Goal: Information Seeking & Learning: Learn about a topic

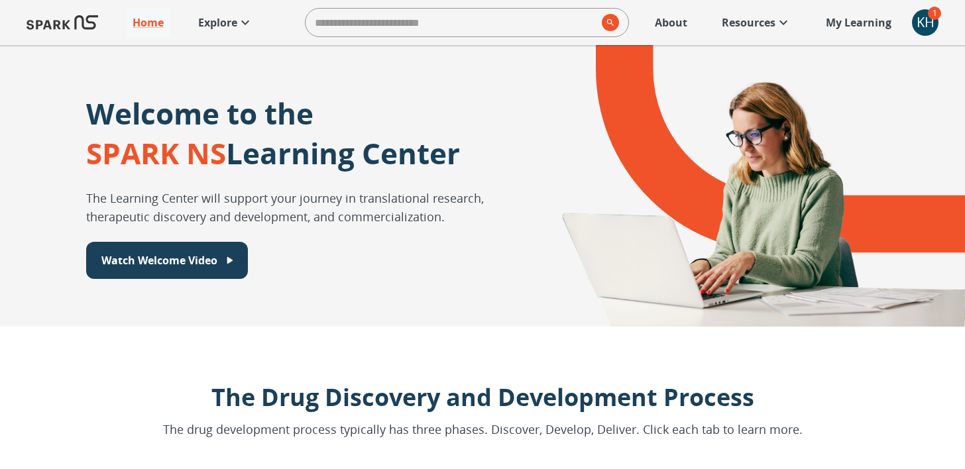
scroll to position [969, 0]
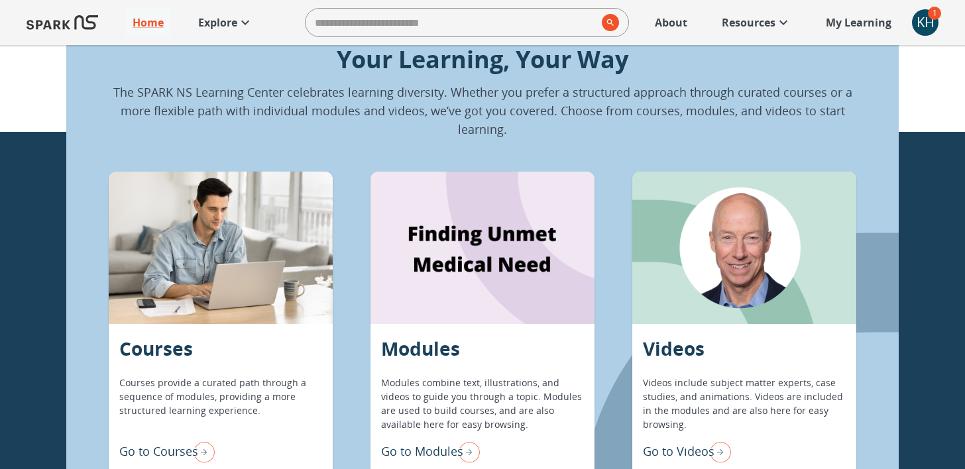
click at [665, 18] on p "About" at bounding box center [671, 23] width 32 height 16
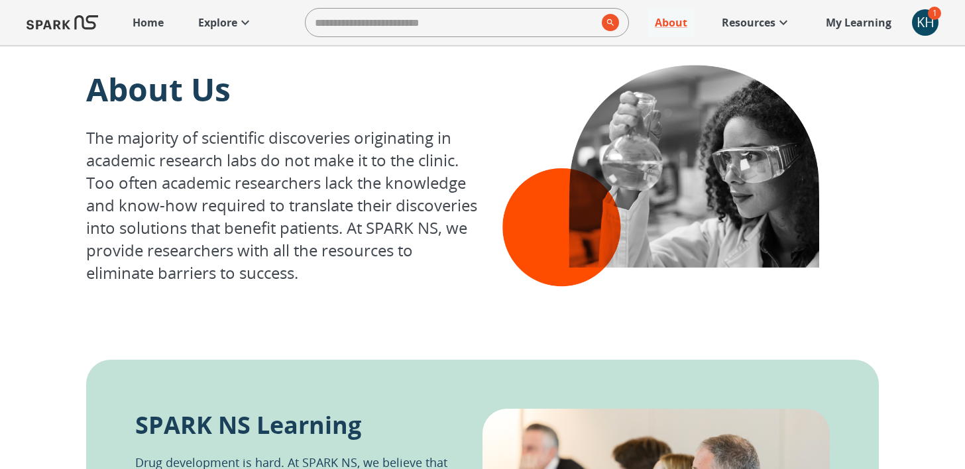
click at [854, 25] on p "My Learning" at bounding box center [859, 23] width 66 height 16
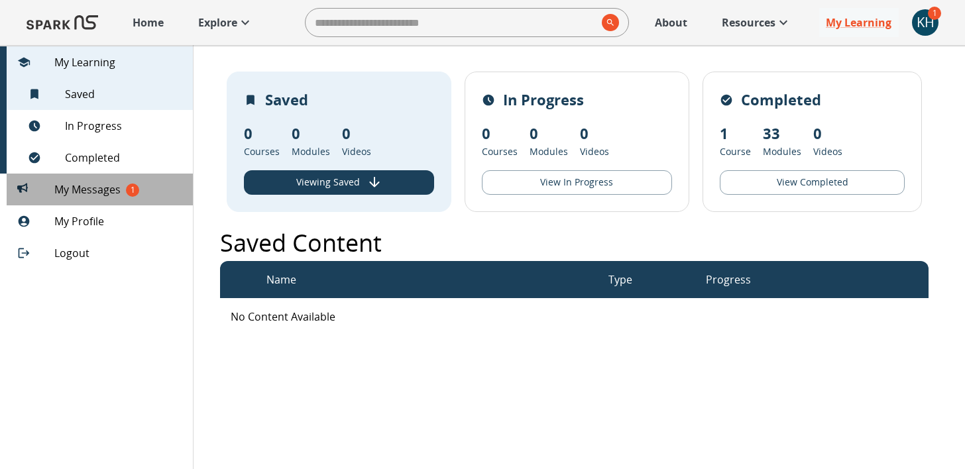
click at [125, 186] on span "My Messages 1" at bounding box center [118, 190] width 128 height 16
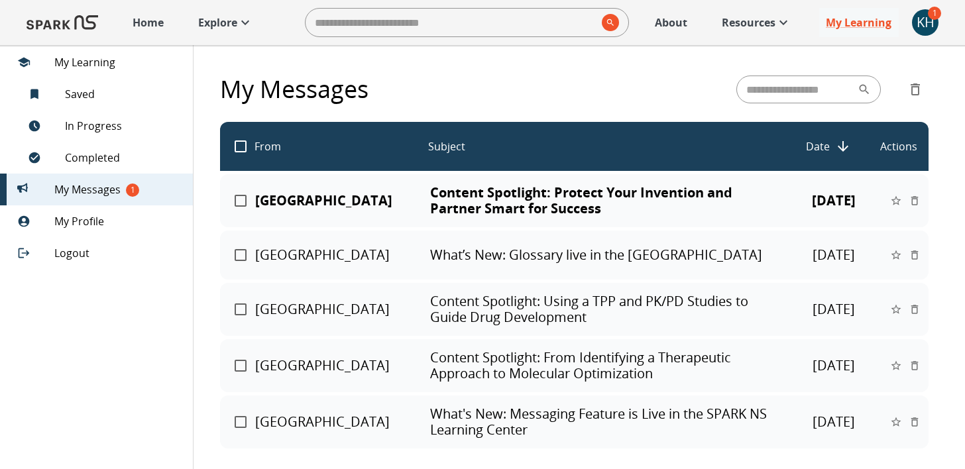
click at [543, 196] on p "Content Spotlight: Protect Your Invention and Partner Smart for Success" at bounding box center [605, 201] width 351 height 32
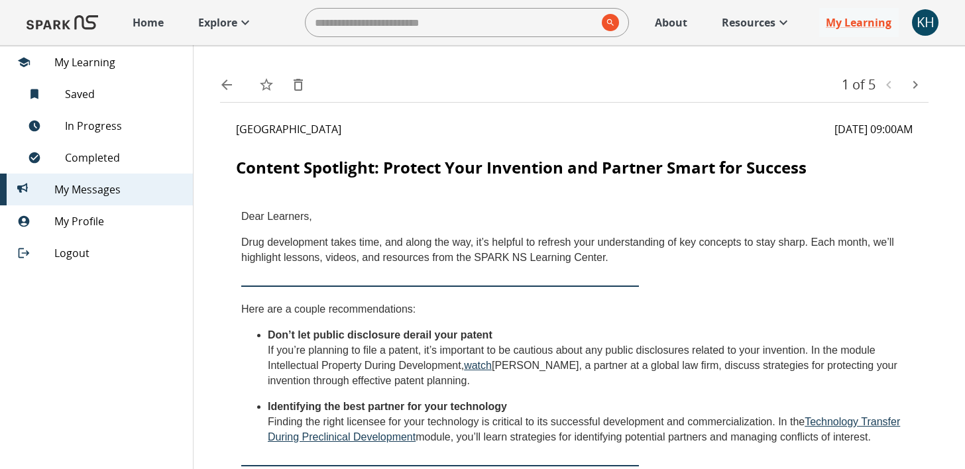
click at [137, 23] on p "Home" at bounding box center [148, 23] width 31 height 16
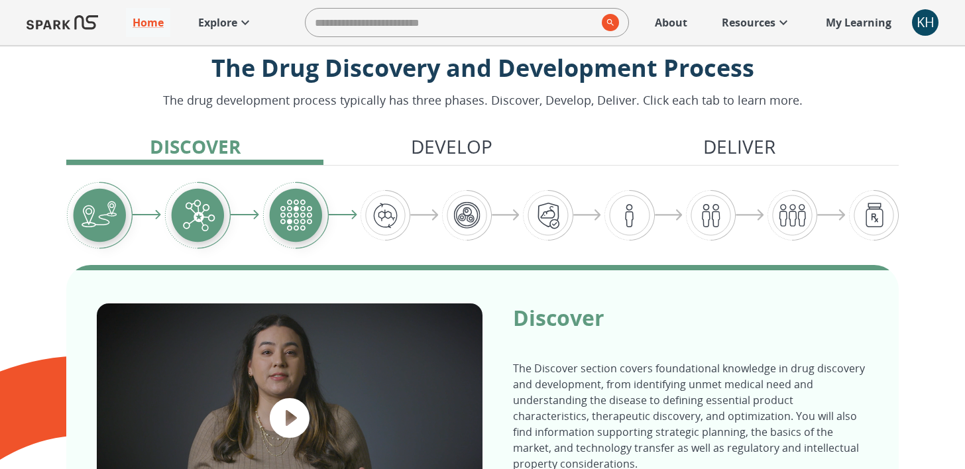
scroll to position [341, 0]
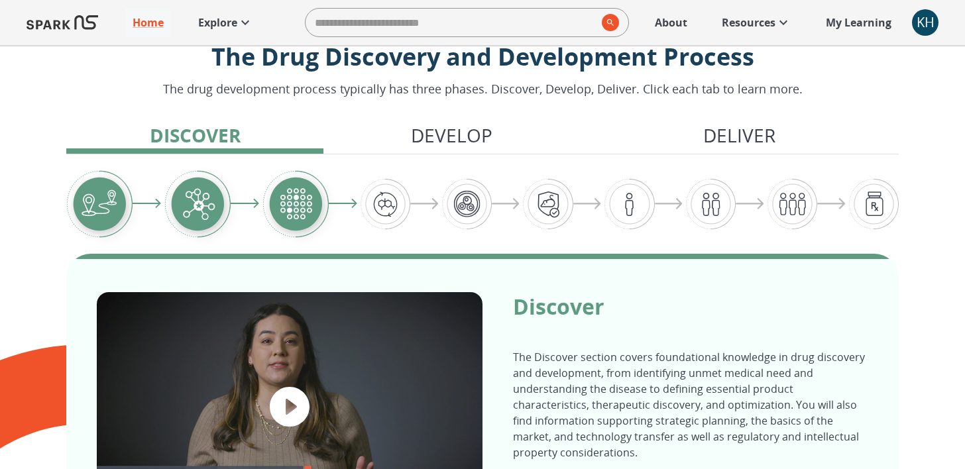
click at [249, 28] on icon at bounding box center [245, 23] width 16 height 16
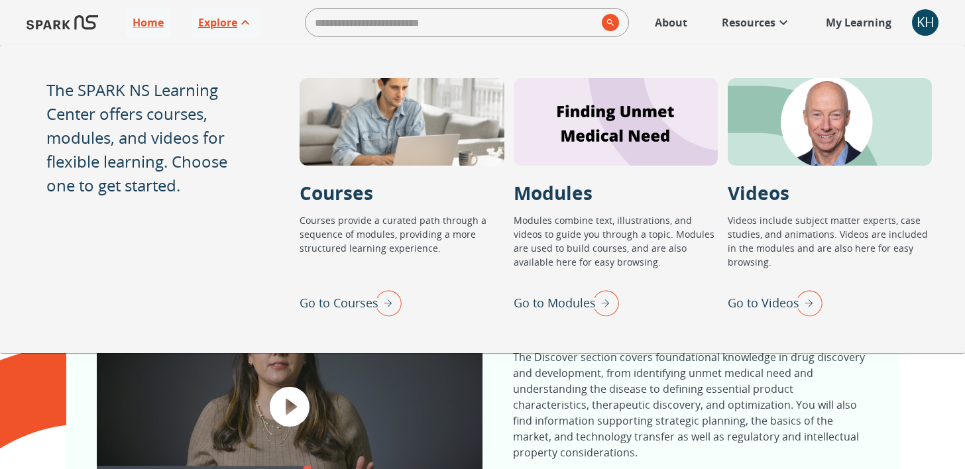
click at [576, 307] on p "Go to Modules" at bounding box center [555, 303] width 82 height 18
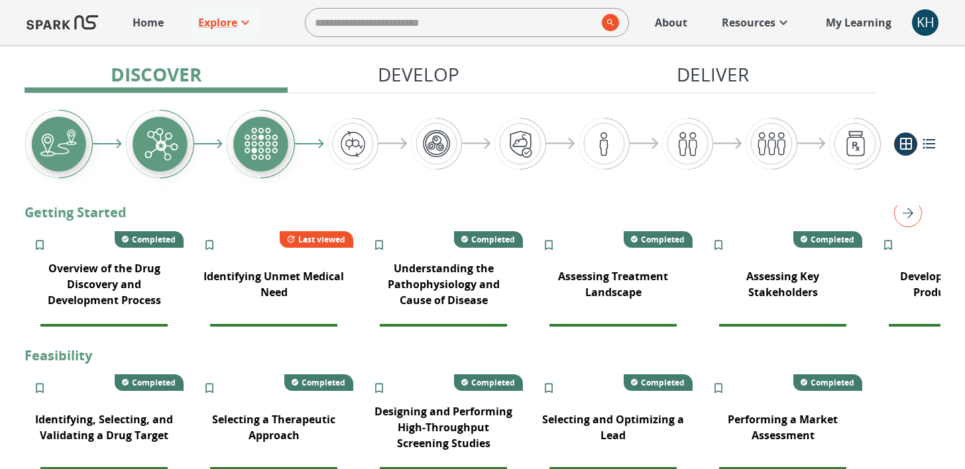
scroll to position [255, 0]
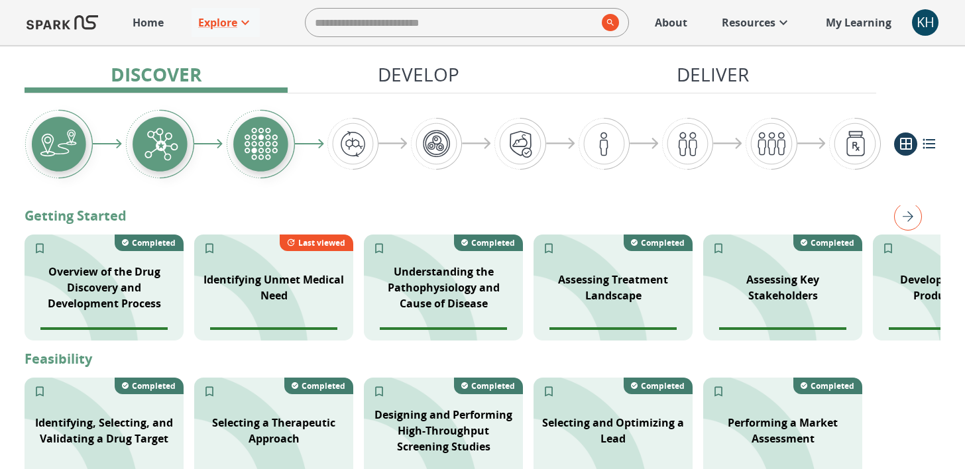
click at [900, 217] on img "right" at bounding box center [908, 217] width 28 height 28
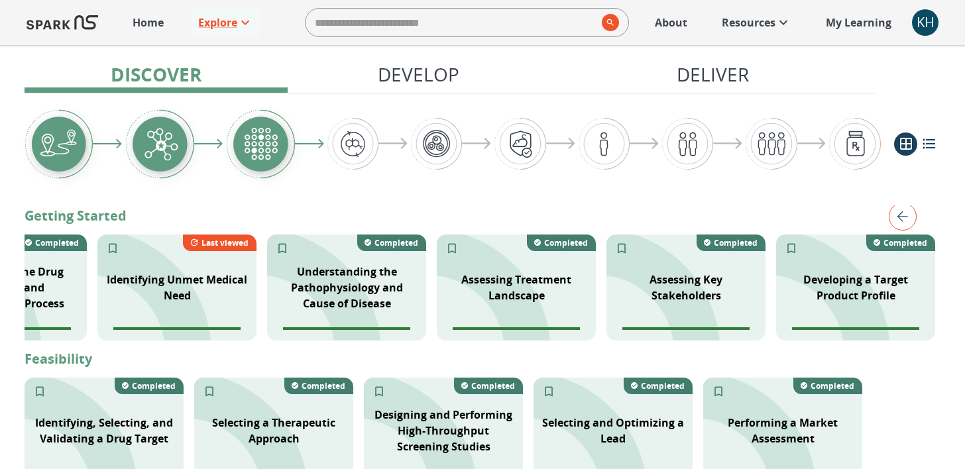
click at [905, 217] on img "left" at bounding box center [903, 217] width 28 height 28
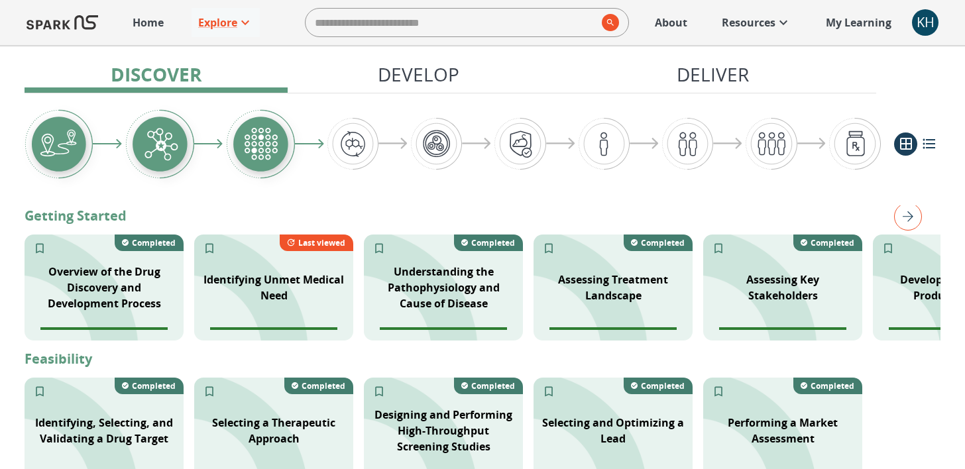
click at [899, 213] on img "right" at bounding box center [908, 217] width 28 height 28
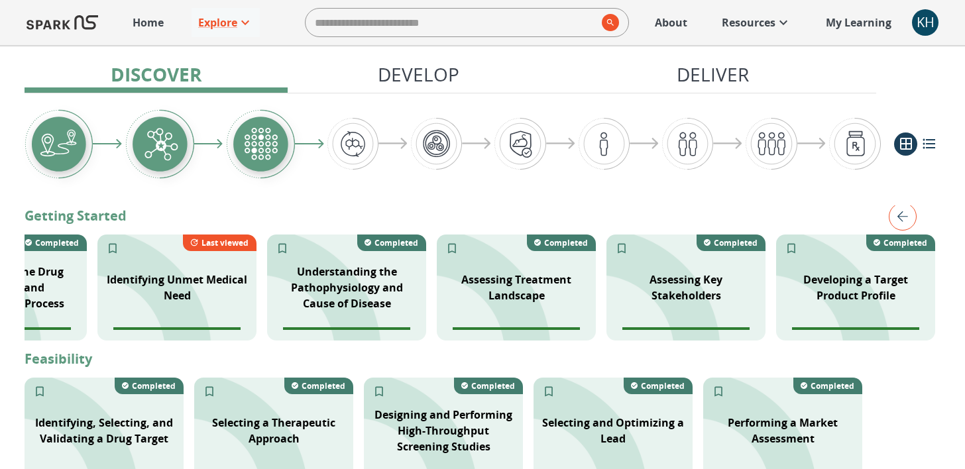
click at [900, 213] on img "left" at bounding box center [903, 217] width 28 height 28
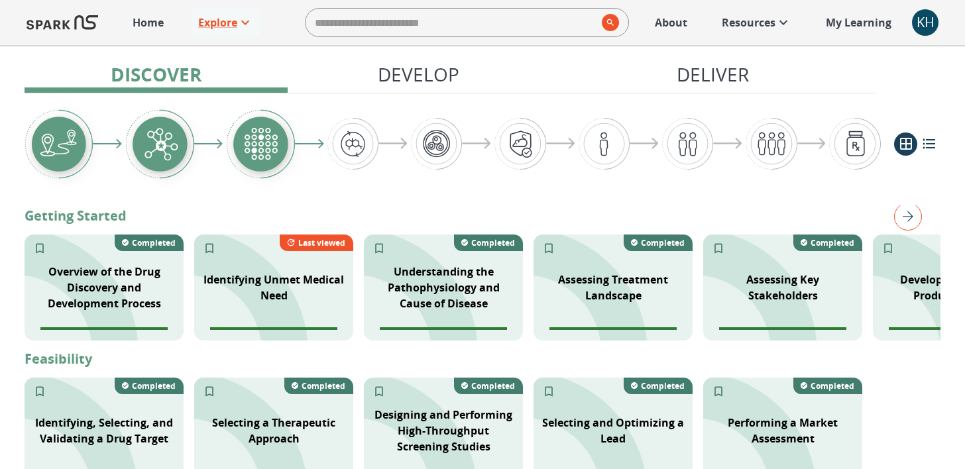
click at [900, 213] on img "right" at bounding box center [908, 217] width 28 height 28
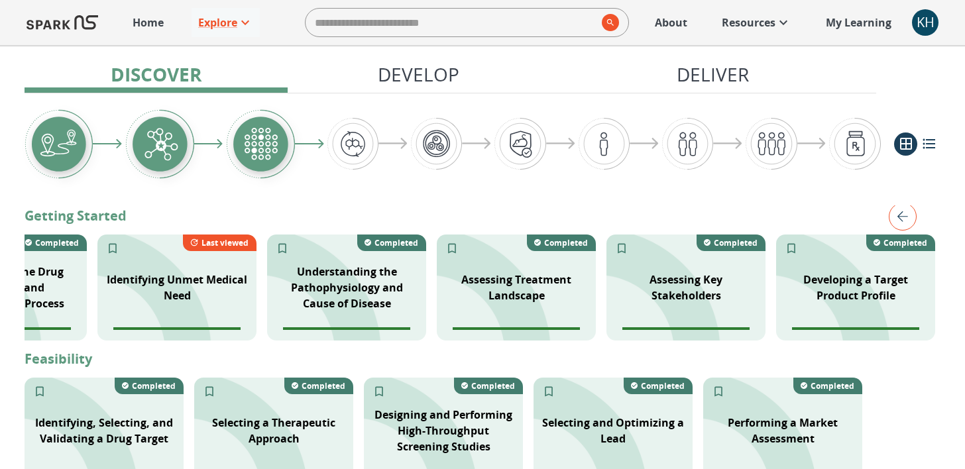
click at [900, 213] on img "left" at bounding box center [903, 217] width 28 height 28
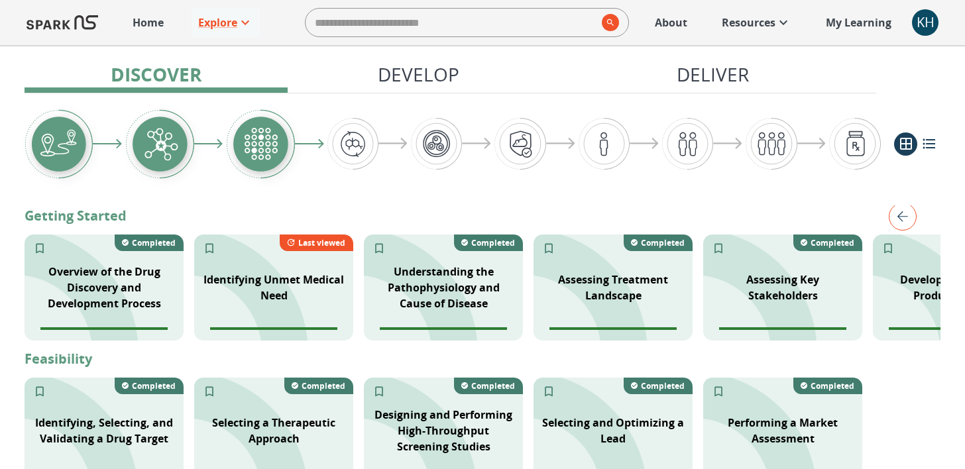
click at [0, 0] on img "right" at bounding box center [0, 0] width 0 height 0
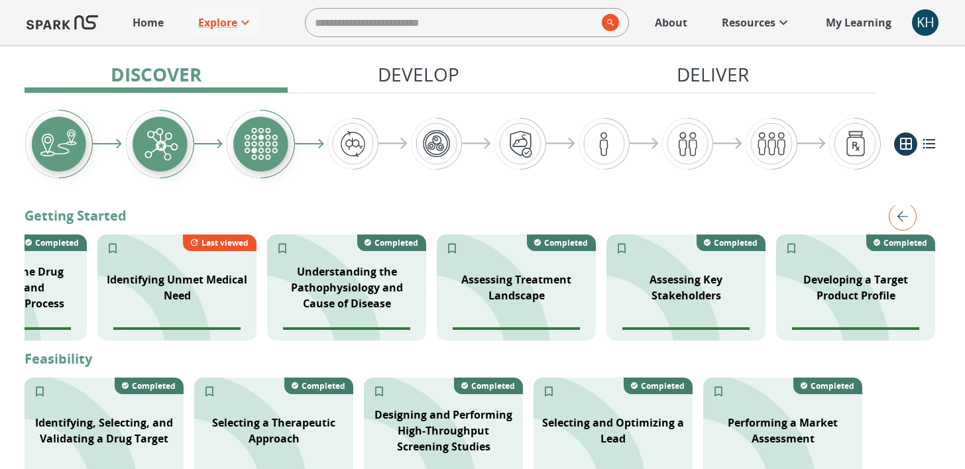
click at [900, 213] on img "left" at bounding box center [903, 217] width 28 height 28
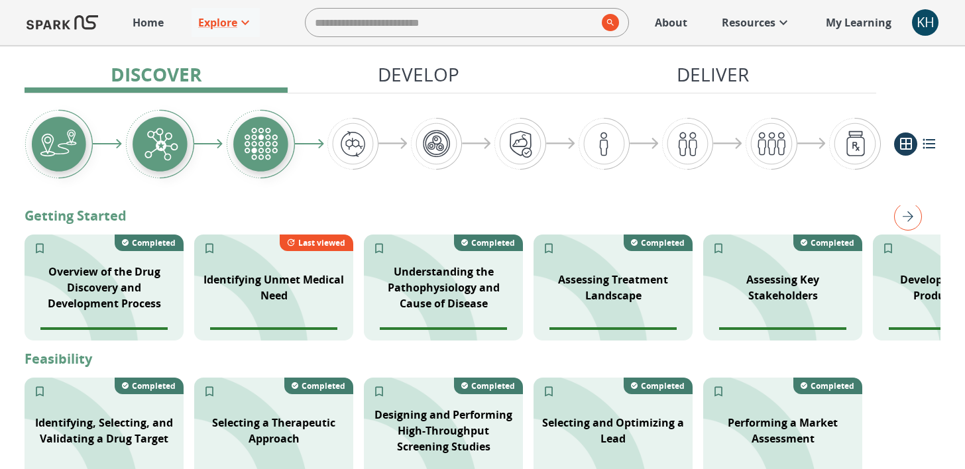
click at [900, 213] on img "right" at bounding box center [908, 217] width 28 height 28
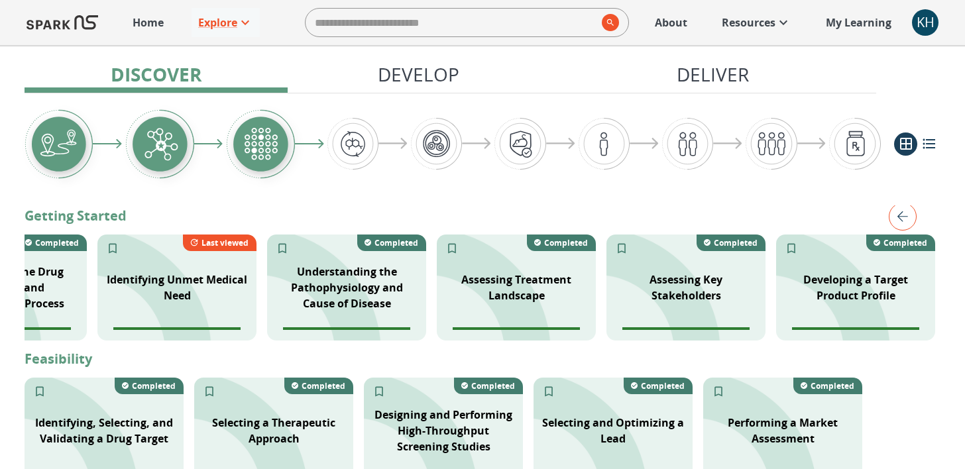
click at [900, 213] on img "left" at bounding box center [903, 217] width 28 height 28
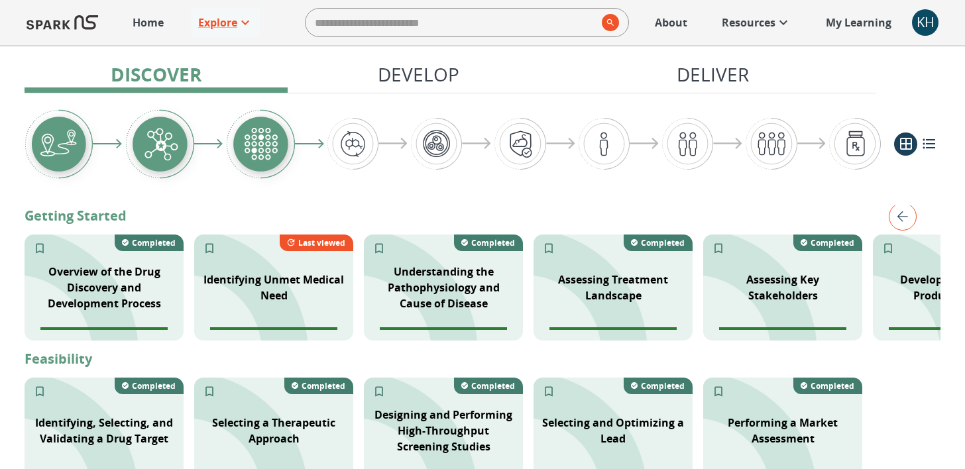
click at [0, 0] on img "right" at bounding box center [0, 0] width 0 height 0
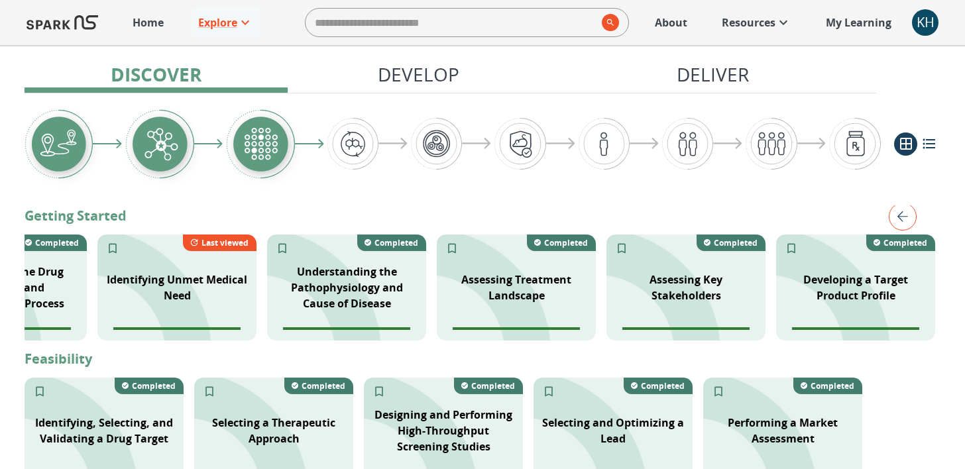
click at [900, 213] on img "left" at bounding box center [903, 217] width 28 height 28
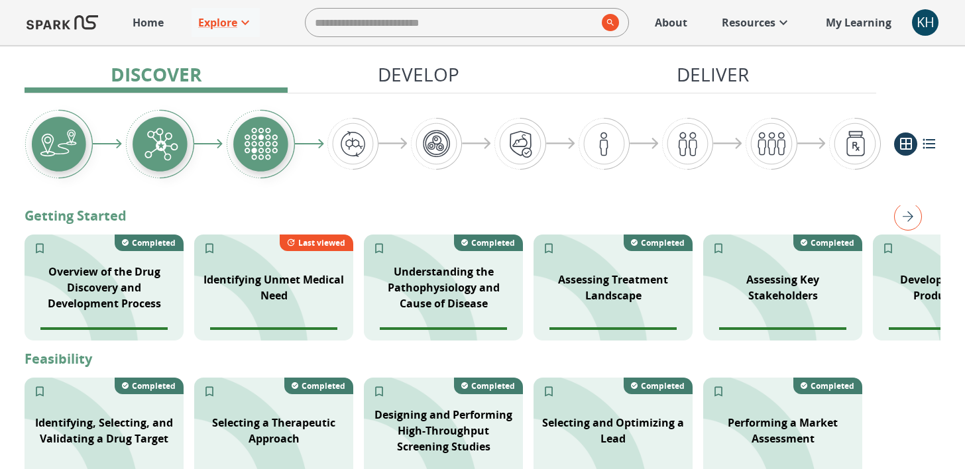
click at [900, 213] on img "right" at bounding box center [908, 217] width 28 height 28
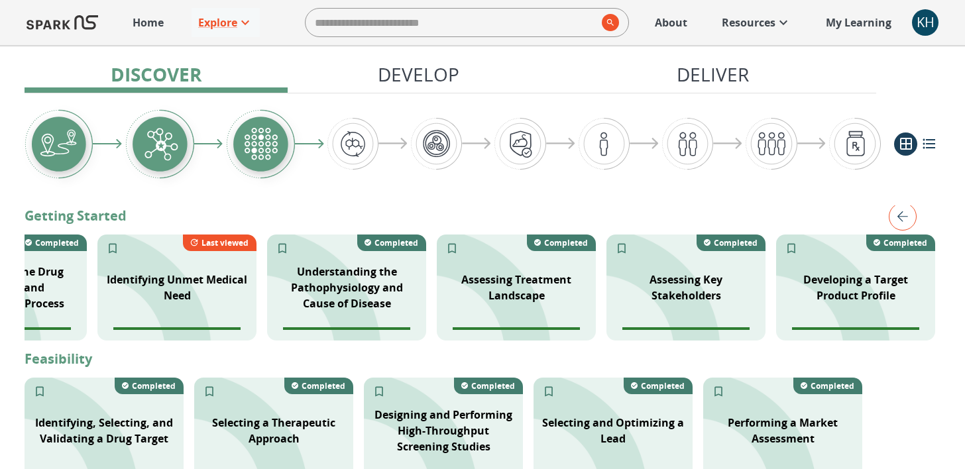
click at [900, 213] on img "left" at bounding box center [903, 217] width 28 height 28
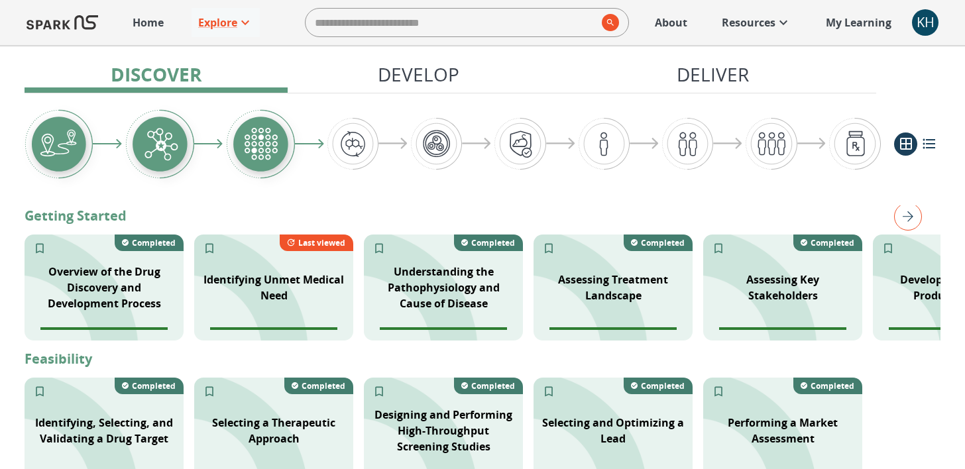
click at [900, 212] on img "right" at bounding box center [908, 217] width 28 height 28
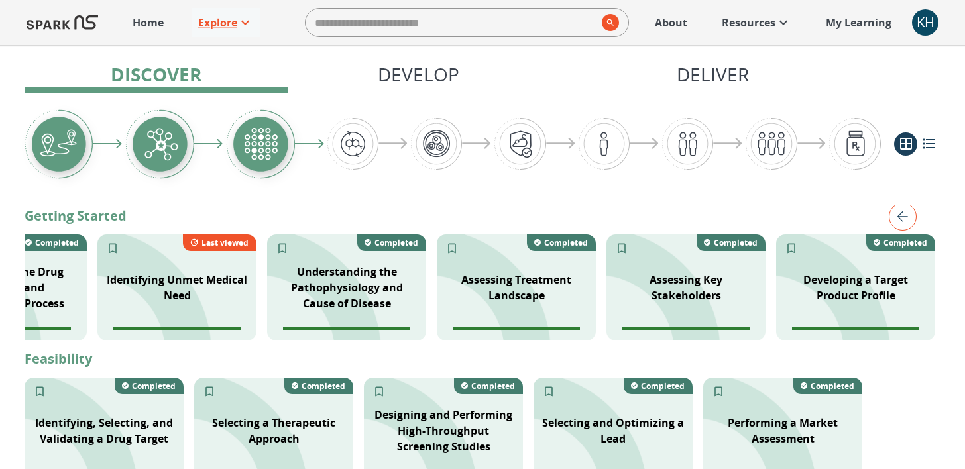
click at [900, 212] on img "left" at bounding box center [903, 217] width 28 height 28
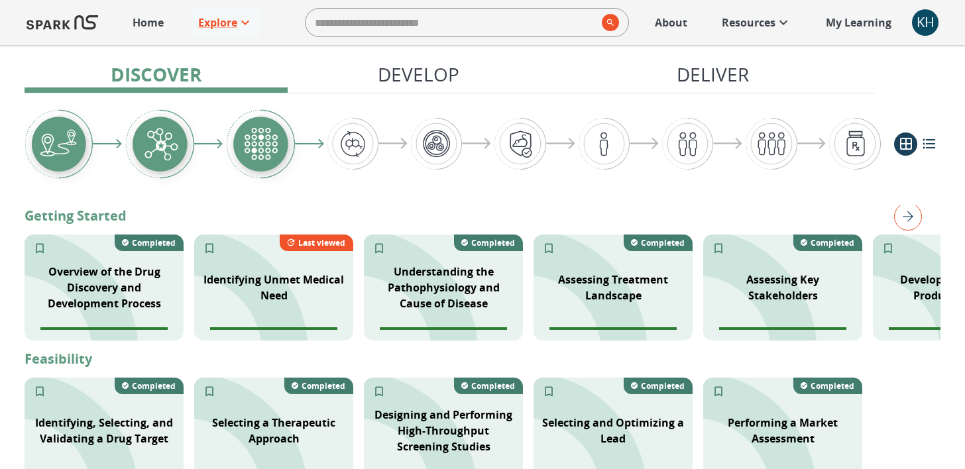
click at [900, 212] on img "right" at bounding box center [908, 217] width 28 height 28
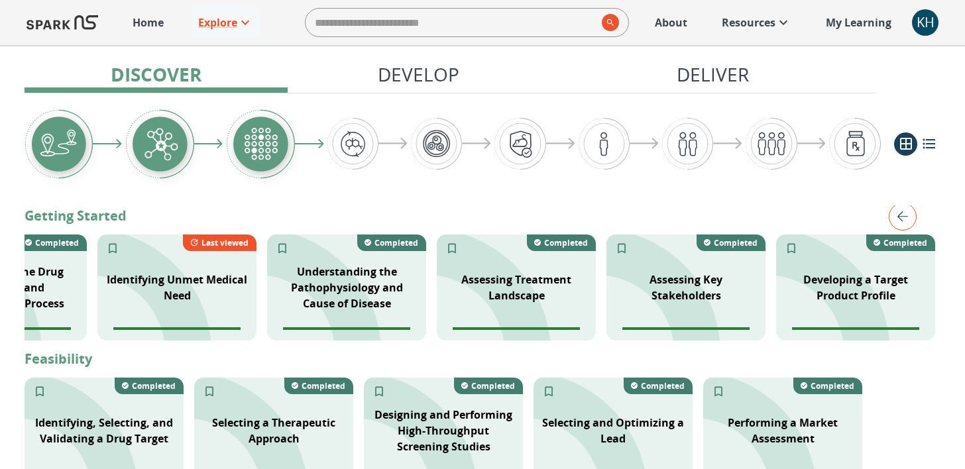
click at [900, 212] on img "left" at bounding box center [903, 217] width 28 height 28
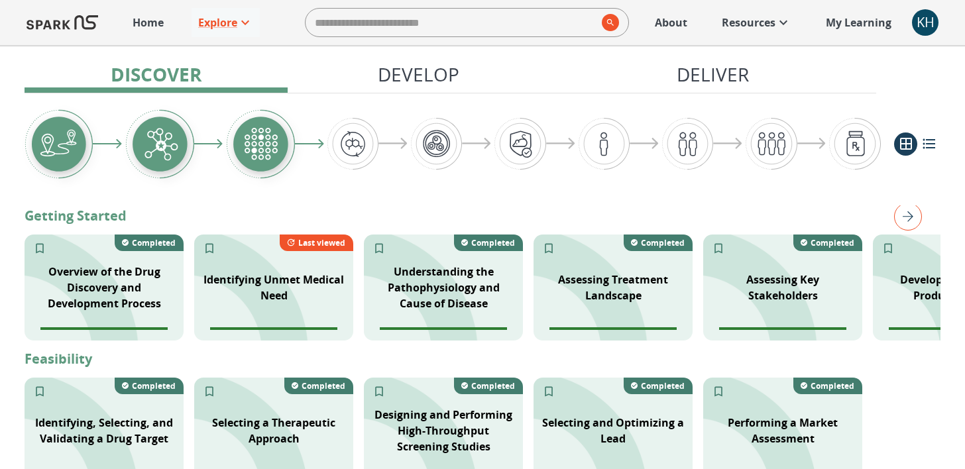
click at [900, 212] on img "right" at bounding box center [908, 217] width 28 height 28
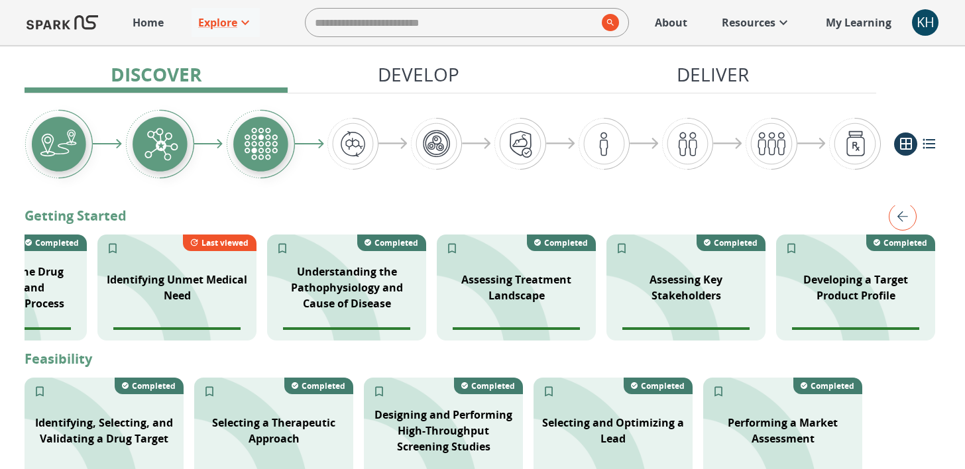
click at [900, 212] on img "left" at bounding box center [903, 217] width 28 height 28
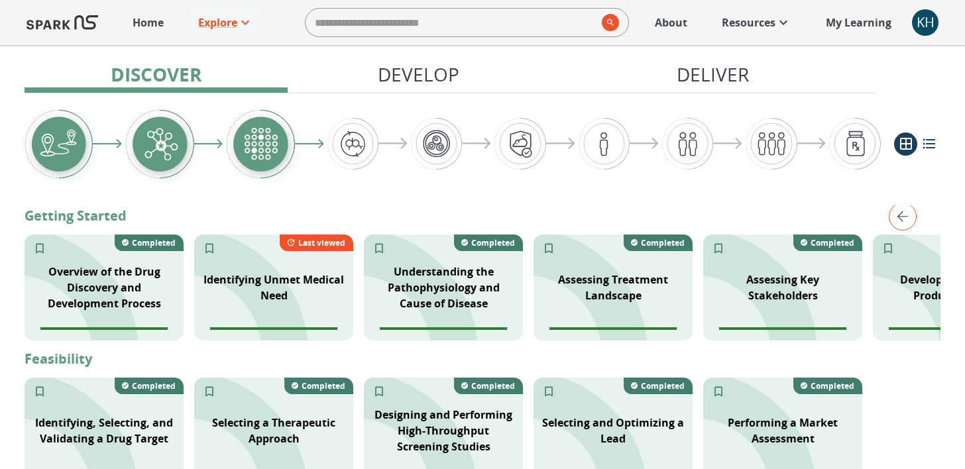
click at [0, 0] on img "right" at bounding box center [0, 0] width 0 height 0
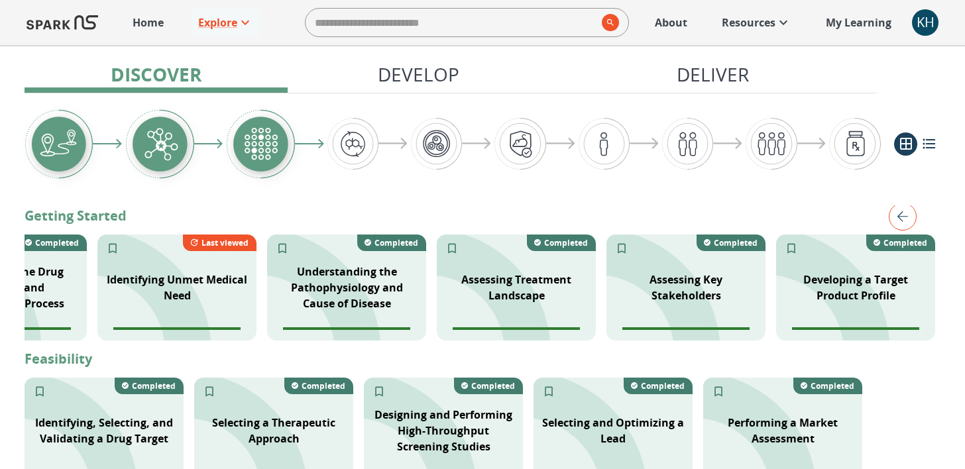
click at [900, 212] on img "left" at bounding box center [903, 217] width 28 height 28
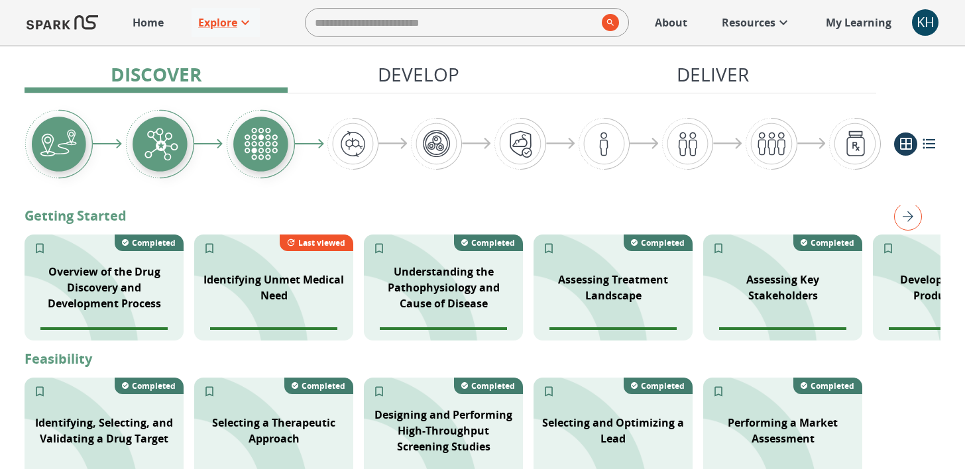
click at [900, 212] on img "right" at bounding box center [908, 217] width 28 height 28
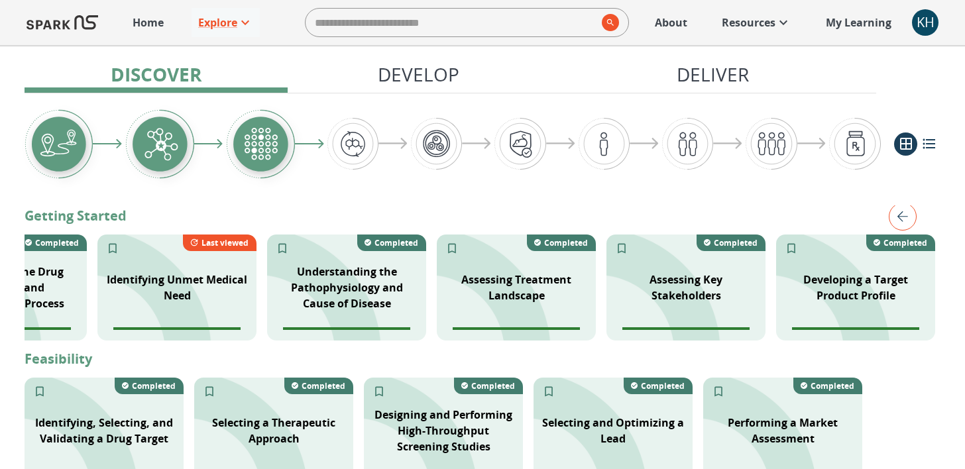
click at [900, 212] on img "left" at bounding box center [903, 217] width 28 height 28
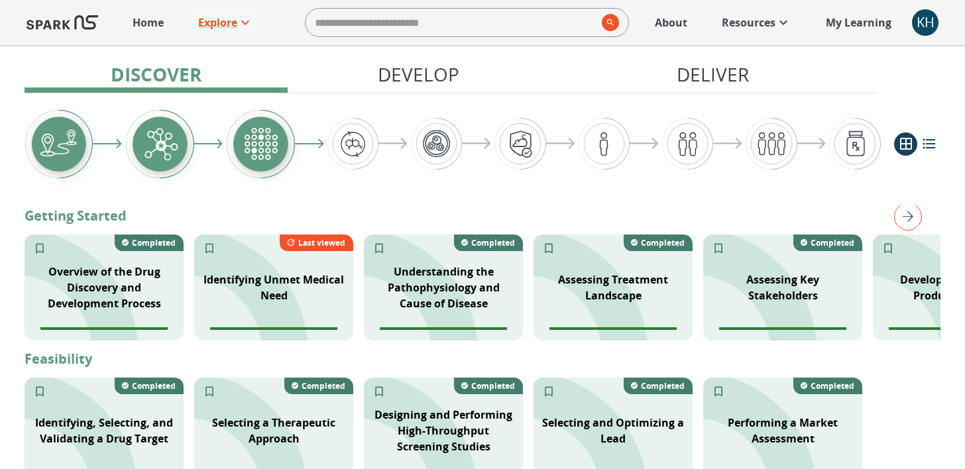
drag, startPoint x: 900, startPoint y: 212, endPoint x: 843, endPoint y: 274, distance: 84.4
click at [900, 214] on img "right" at bounding box center [908, 217] width 28 height 28
